Goal: Navigation & Orientation: Find specific page/section

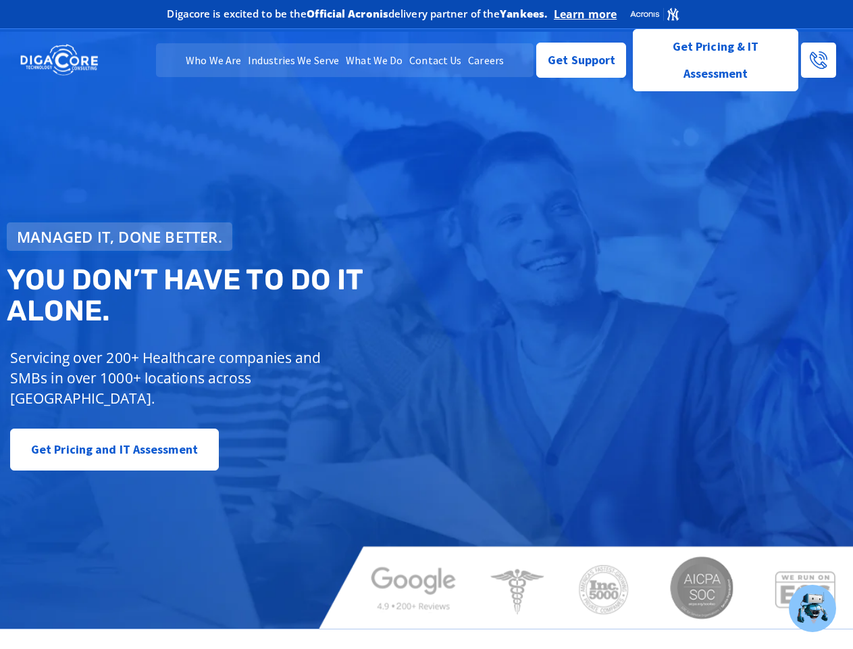
click at [120, 236] on span "Managed IT, done better." at bounding box center [119, 236] width 205 height 15
